Goal: Information Seeking & Learning: Learn about a topic

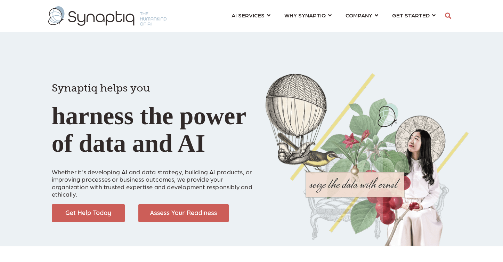
scroll to position [0, 3]
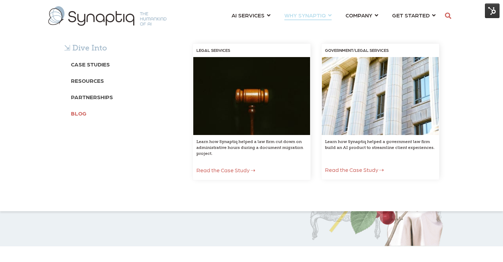
click at [80, 115] on b "Blog" at bounding box center [79, 113] width 16 height 7
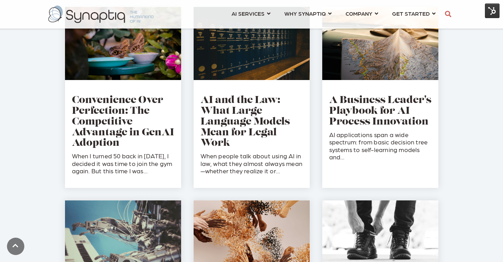
scroll to position [409, 0]
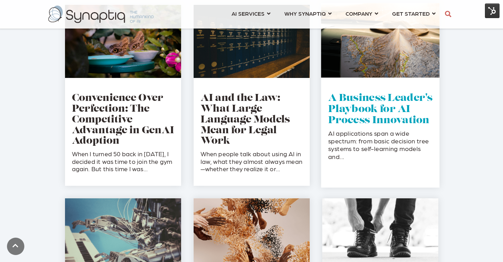
click at [364, 106] on link "A Business Leader's Playbook for AI Process Innovation" at bounding box center [380, 109] width 104 height 32
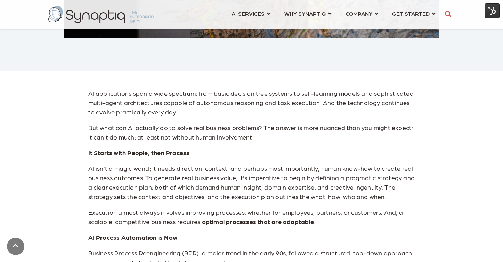
scroll to position [305, 0]
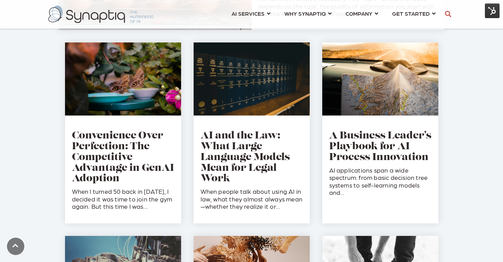
scroll to position [375, 0]
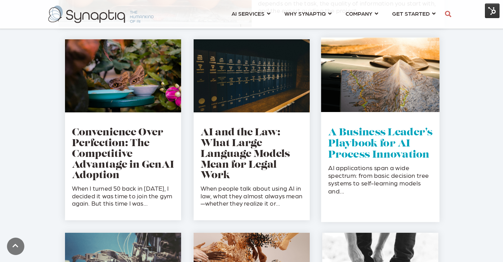
click at [389, 144] on link "A Business Leader's Playbook for AI Process Innovation" at bounding box center [380, 144] width 104 height 32
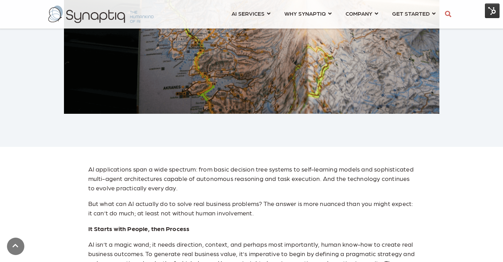
scroll to position [223, 0]
